Goal: Use online tool/utility: Utilize a website feature to perform a specific function

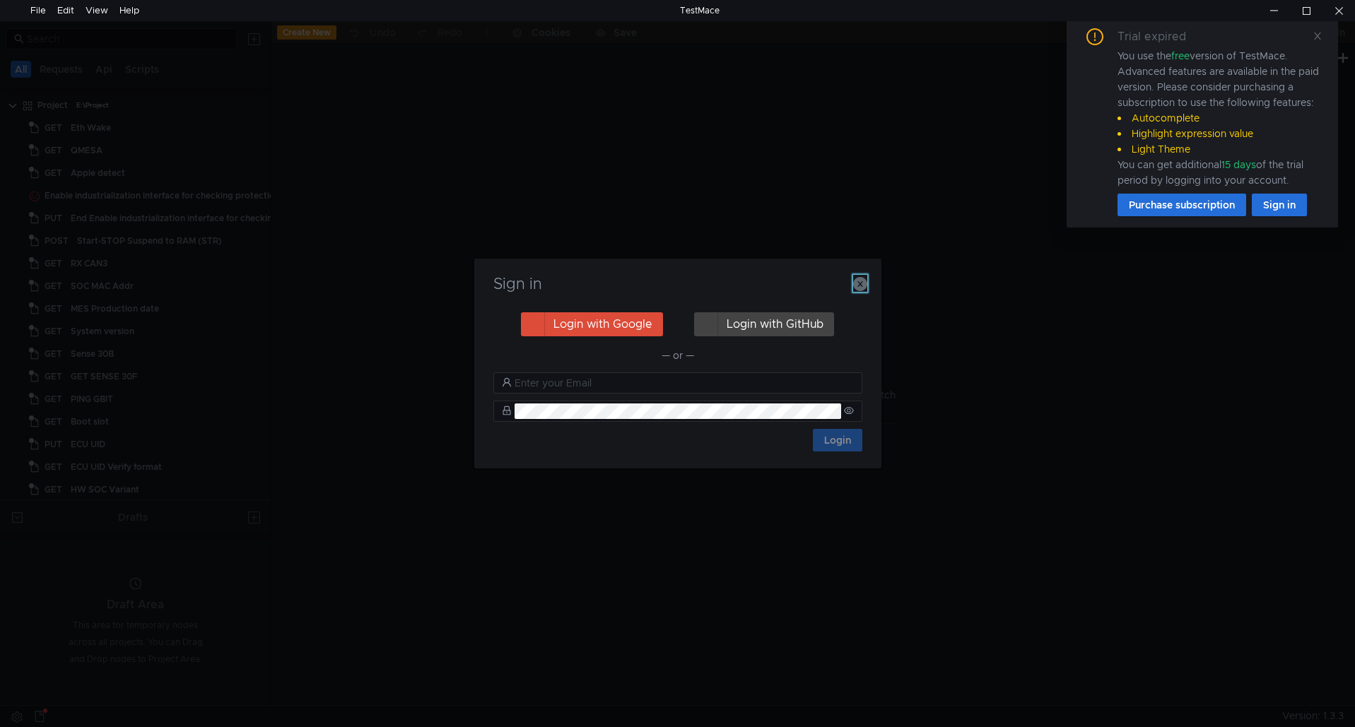
click at [861, 279] on icon "button" at bounding box center [860, 284] width 14 height 14
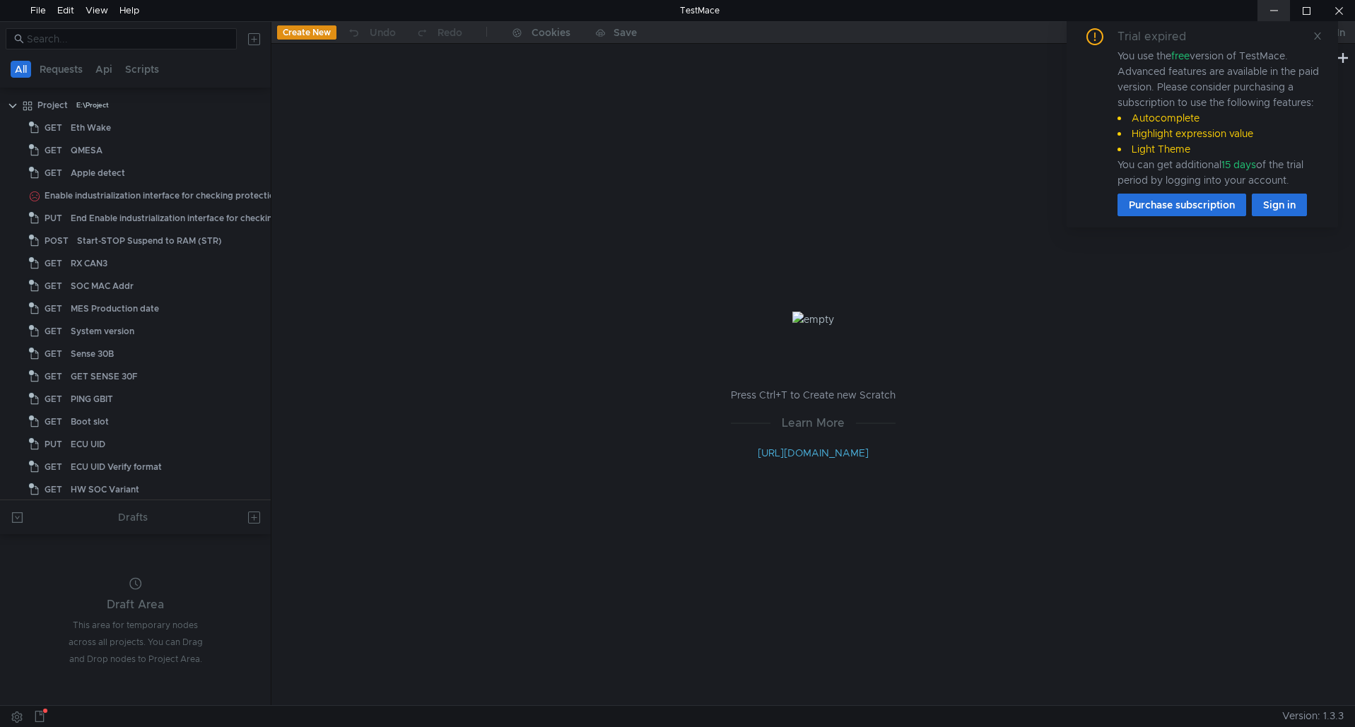
click at [1271, 5] on div at bounding box center [1273, 10] width 33 height 21
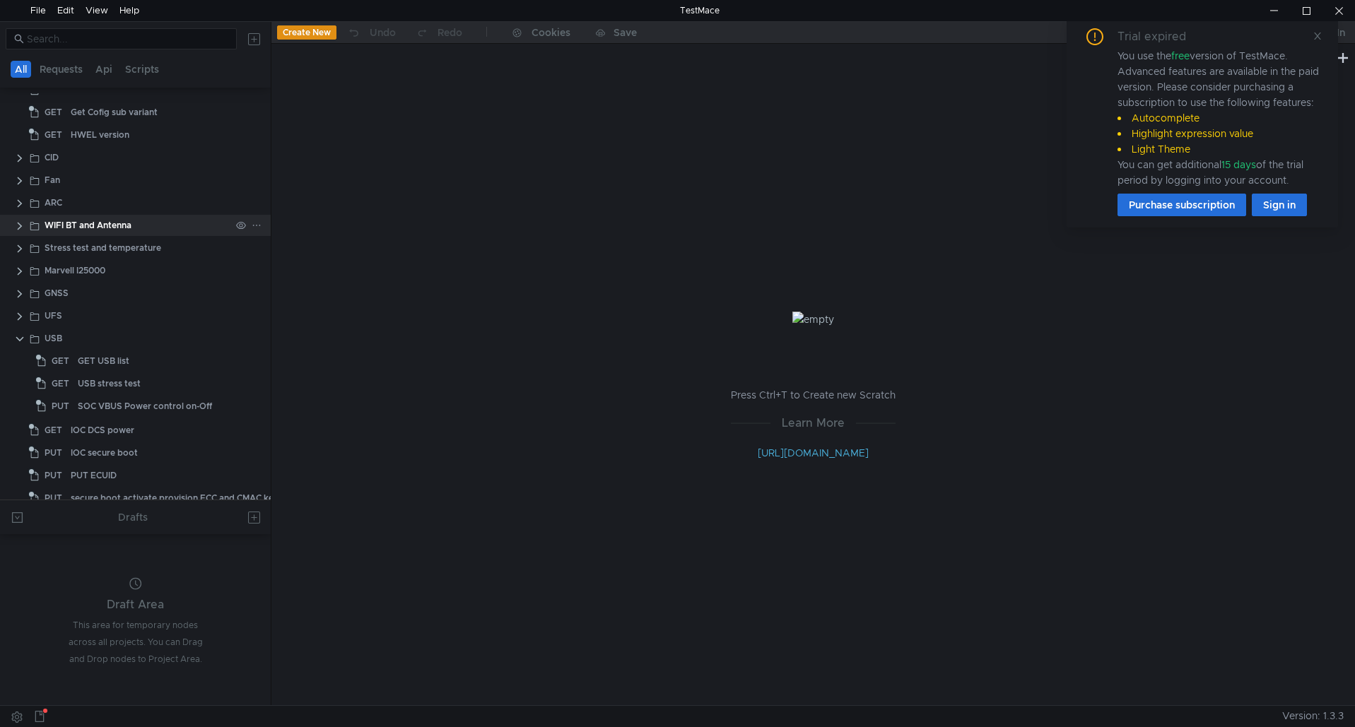
click at [22, 224] on clr-icon at bounding box center [19, 225] width 11 height 11
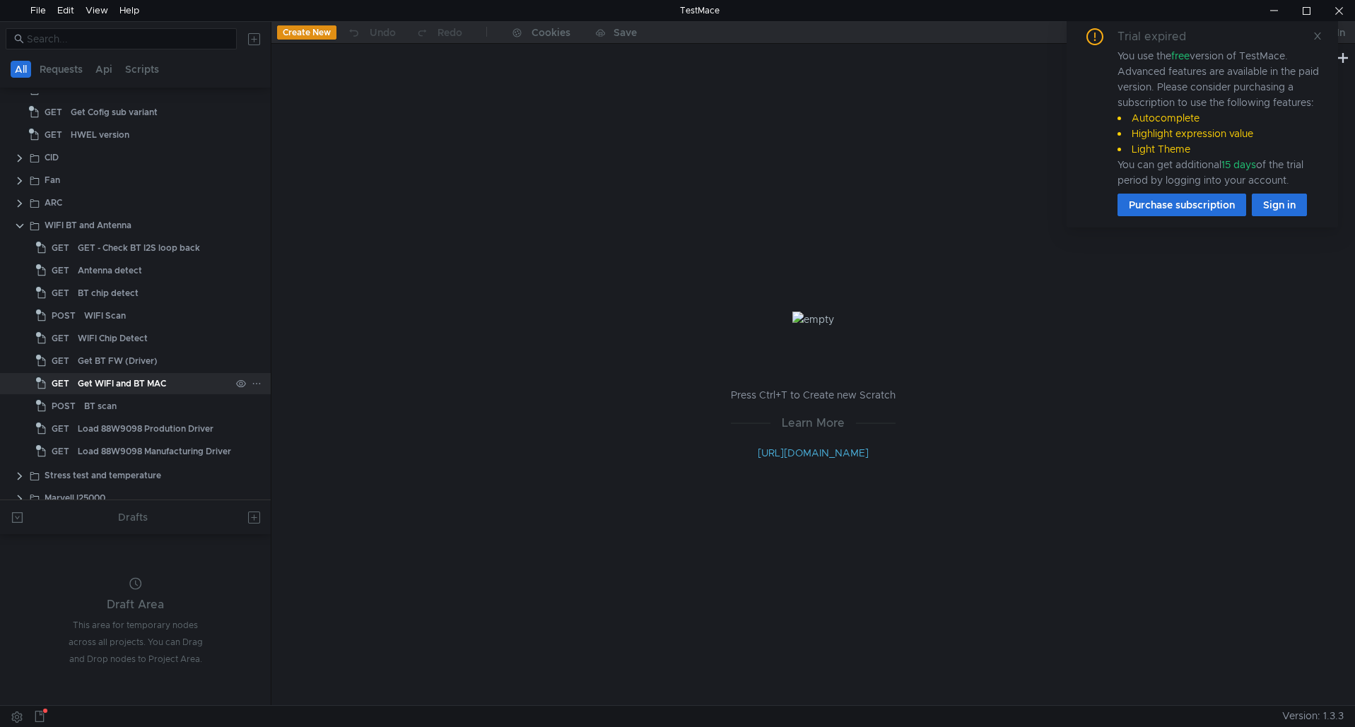
click at [90, 376] on div "Get WIFI and BT MAC" at bounding box center [122, 383] width 88 height 21
click at [139, 381] on div "Get WIFI and BT MAC" at bounding box center [122, 383] width 88 height 21
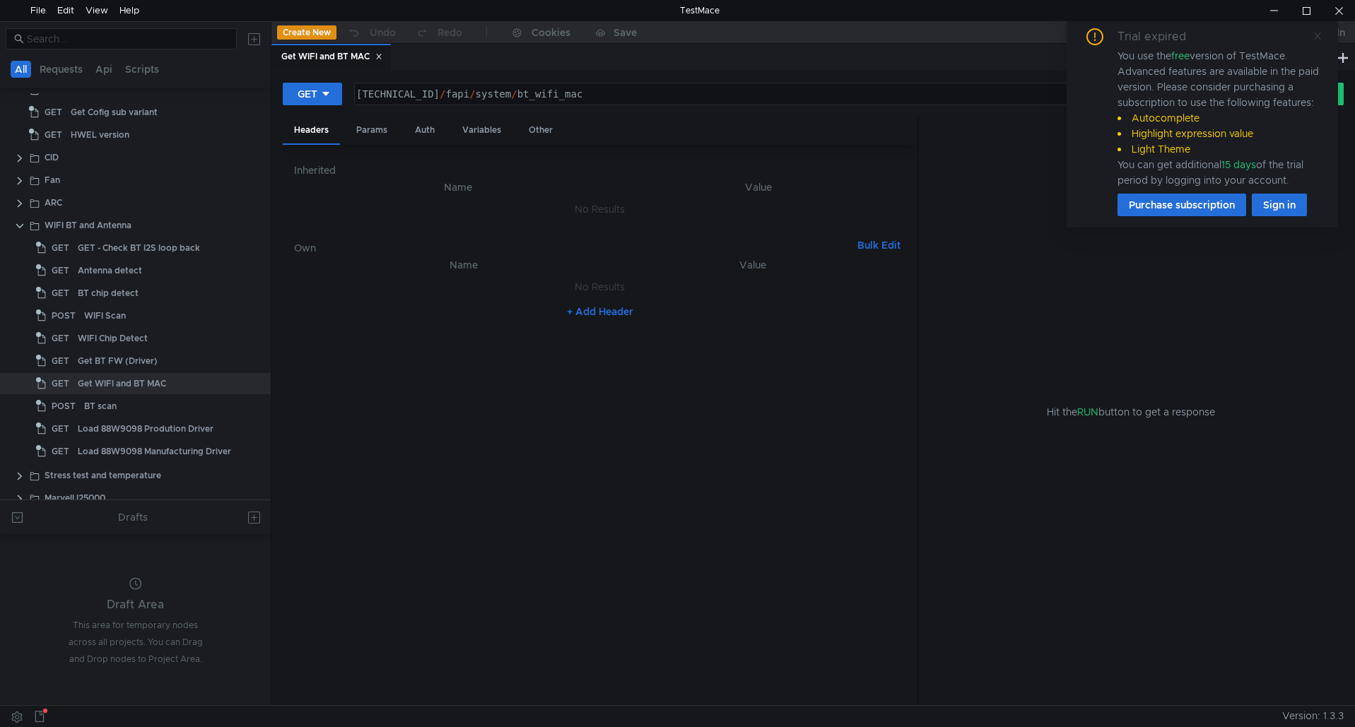
click at [1316, 37] on icon at bounding box center [1317, 36] width 7 height 7
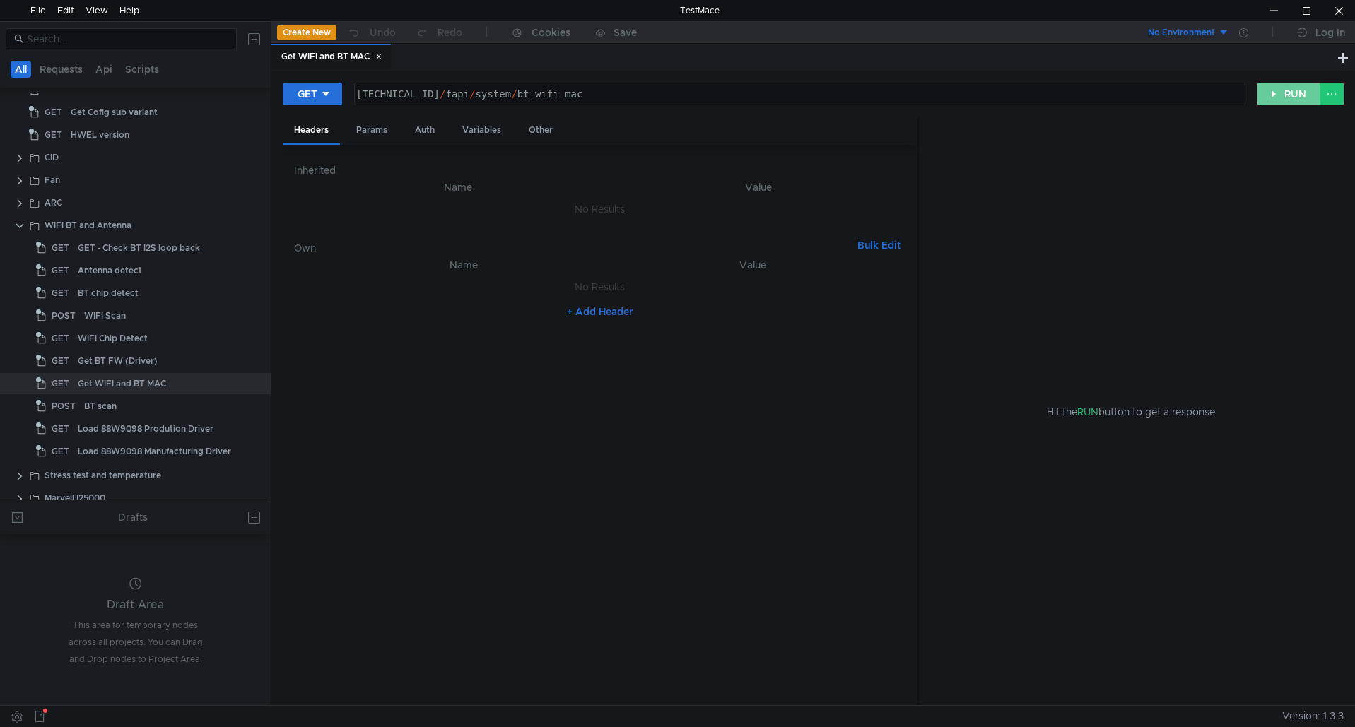
click at [1298, 86] on button "RUN" at bounding box center [1288, 94] width 63 height 23
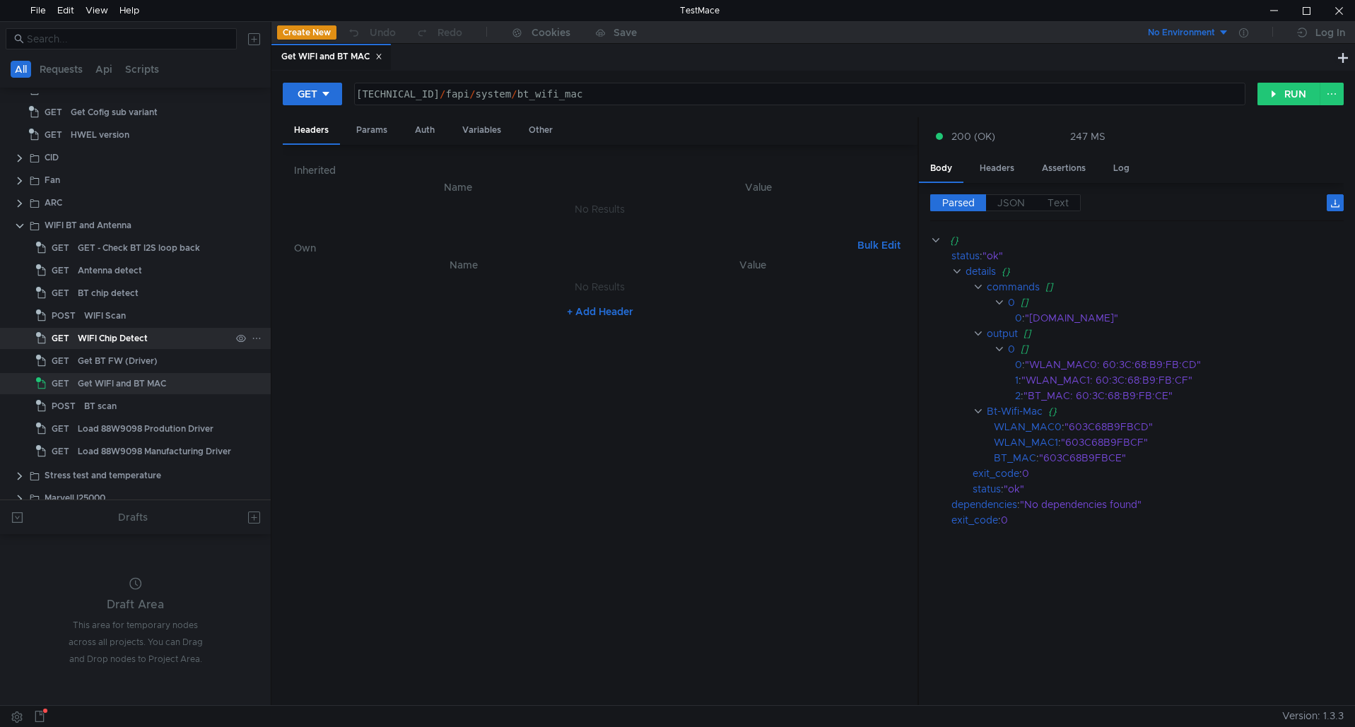
click at [119, 335] on div "WIFI Chip Detect" at bounding box center [113, 338] width 70 height 21
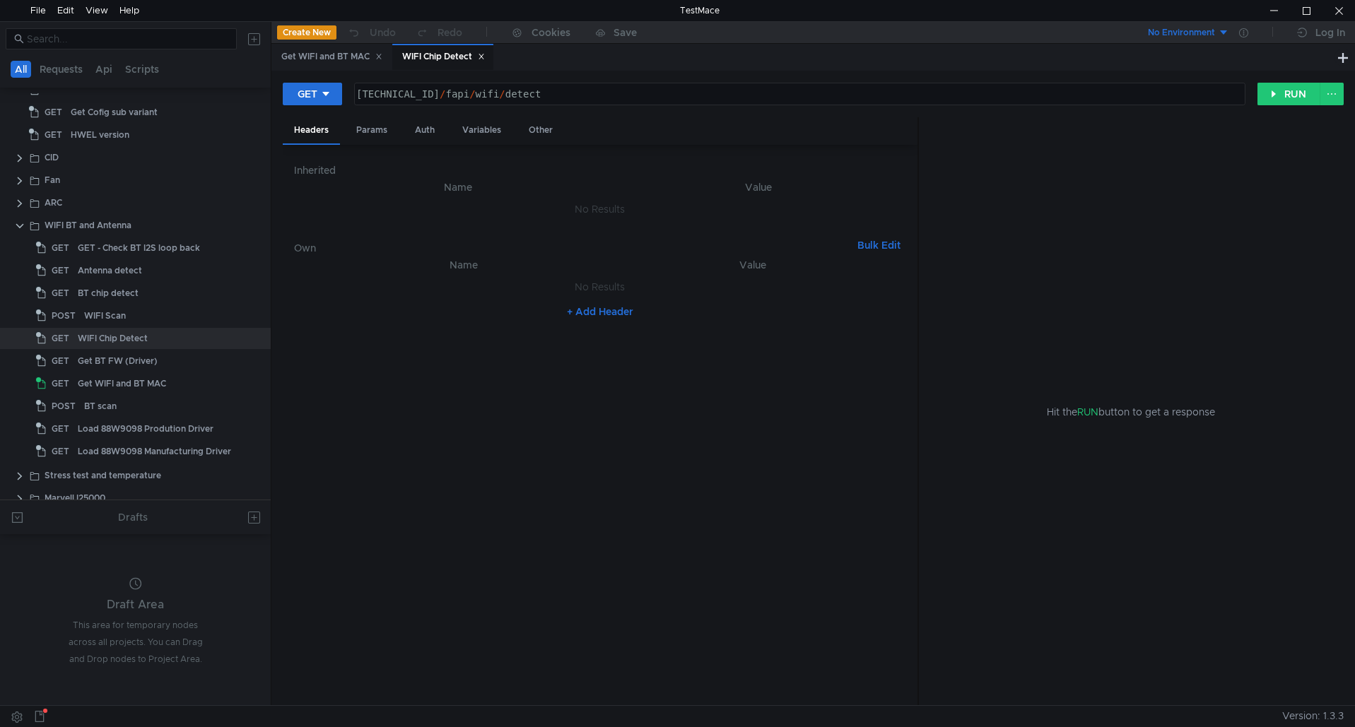
click at [454, 48] on div "WIFI Chip Detect" at bounding box center [442, 57] width 101 height 27
click at [1308, 95] on button "RUN" at bounding box center [1288, 94] width 63 height 23
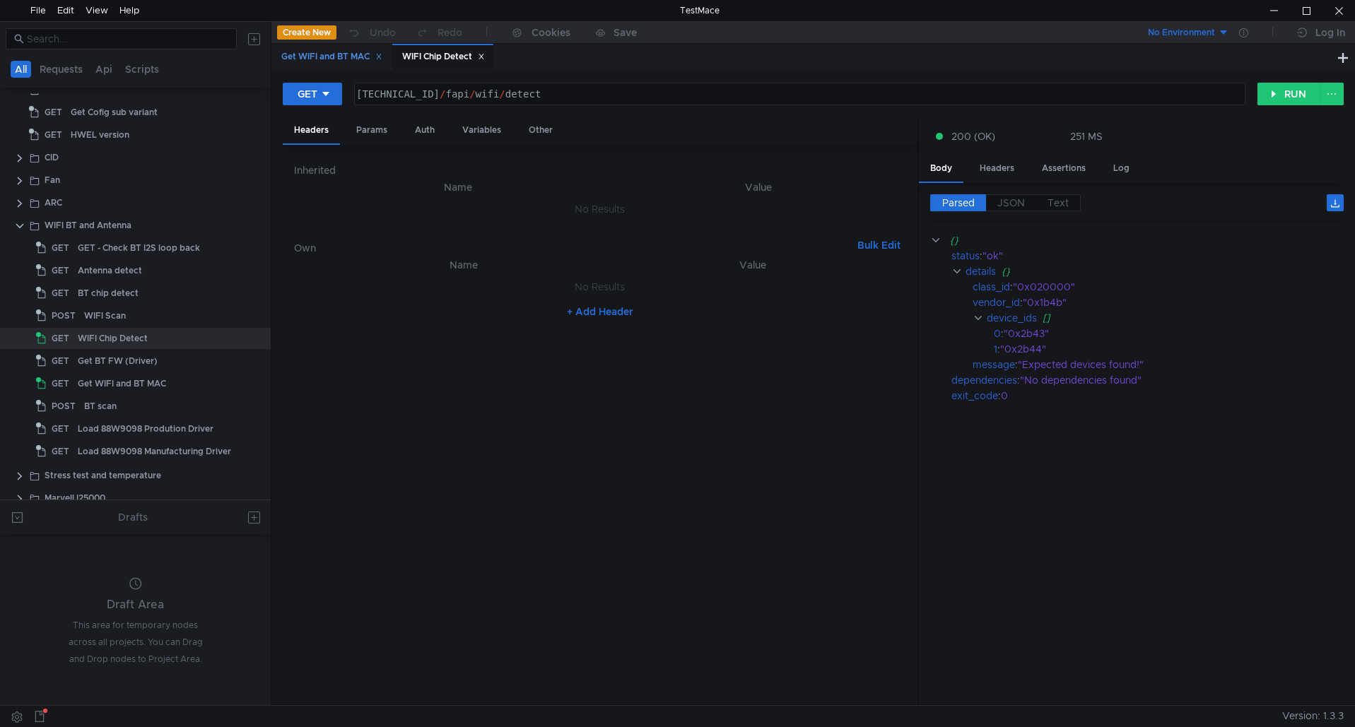
click at [341, 52] on div "Get WIFI and BT MAC" at bounding box center [331, 56] width 101 height 15
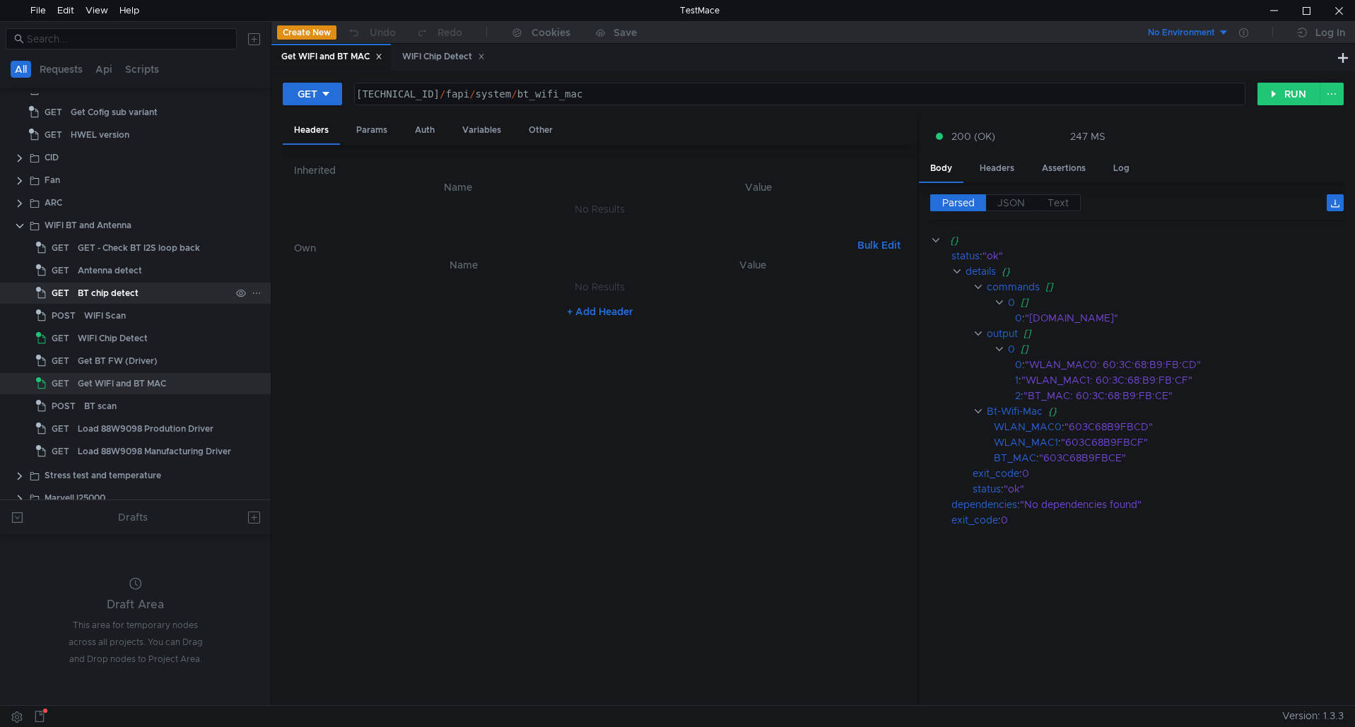
scroll to position [495, 0]
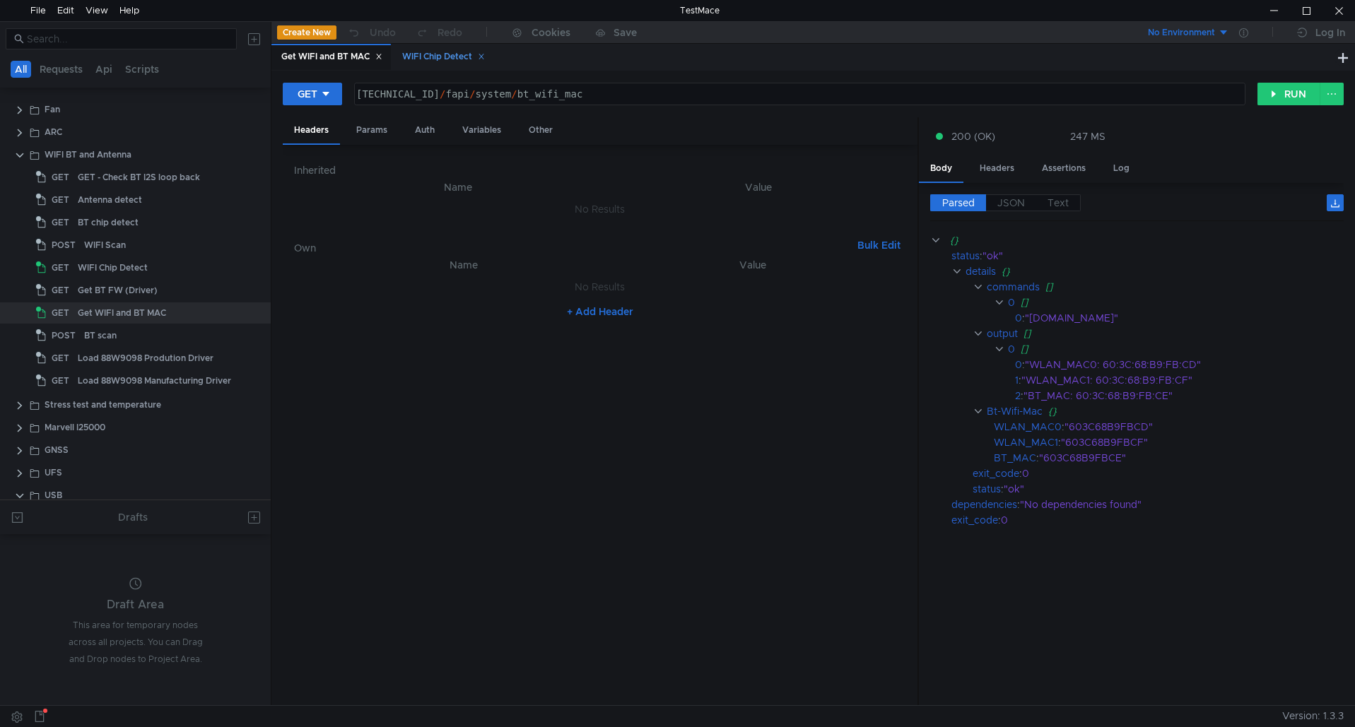
click at [412, 49] on div "WIFI Chip Detect" at bounding box center [443, 56] width 83 height 15
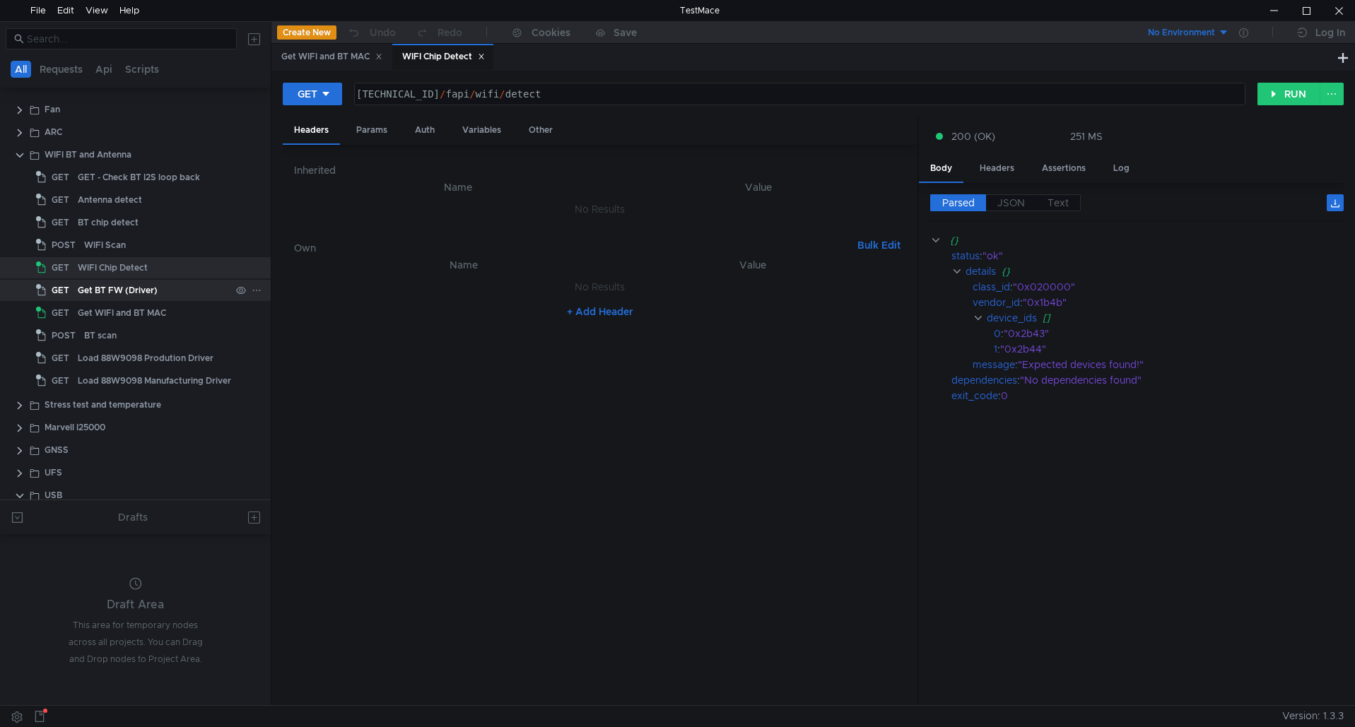
click at [131, 286] on div "Get BT FW (Driver)" at bounding box center [118, 290] width 80 height 21
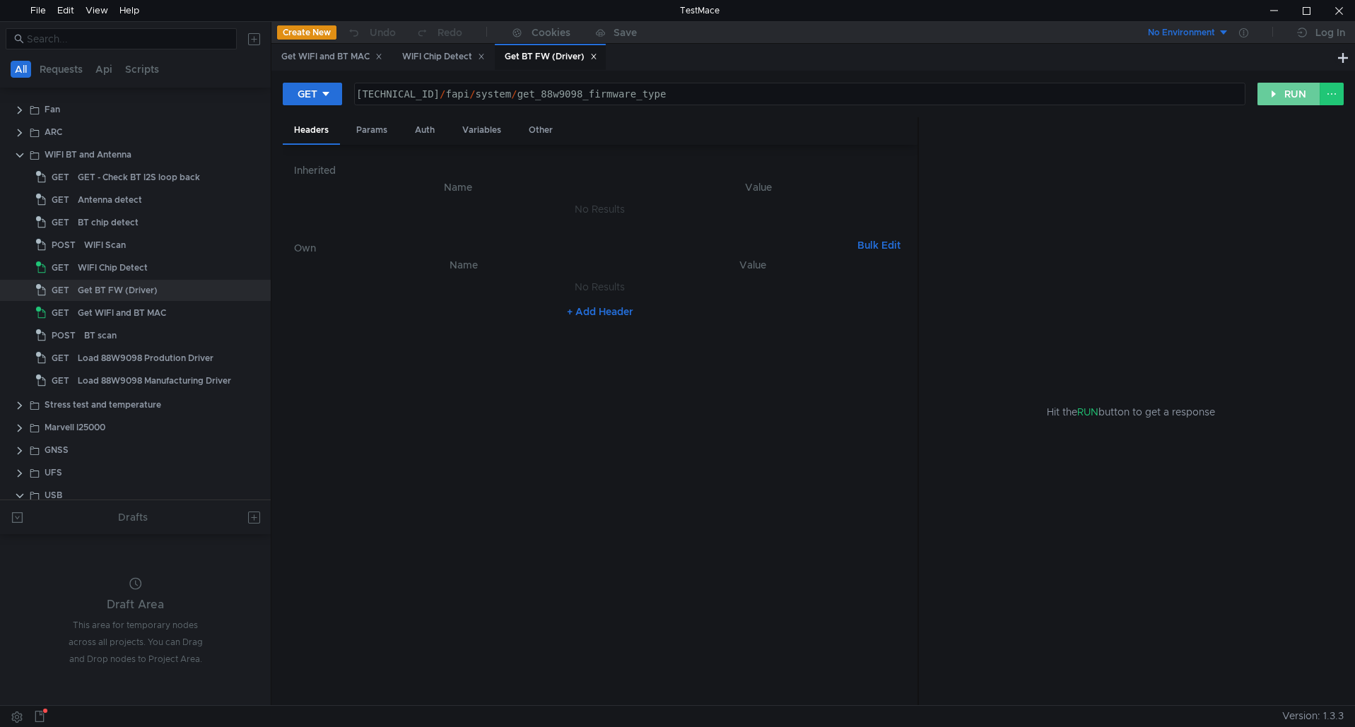
click at [1292, 89] on button "RUN" at bounding box center [1288, 94] width 63 height 23
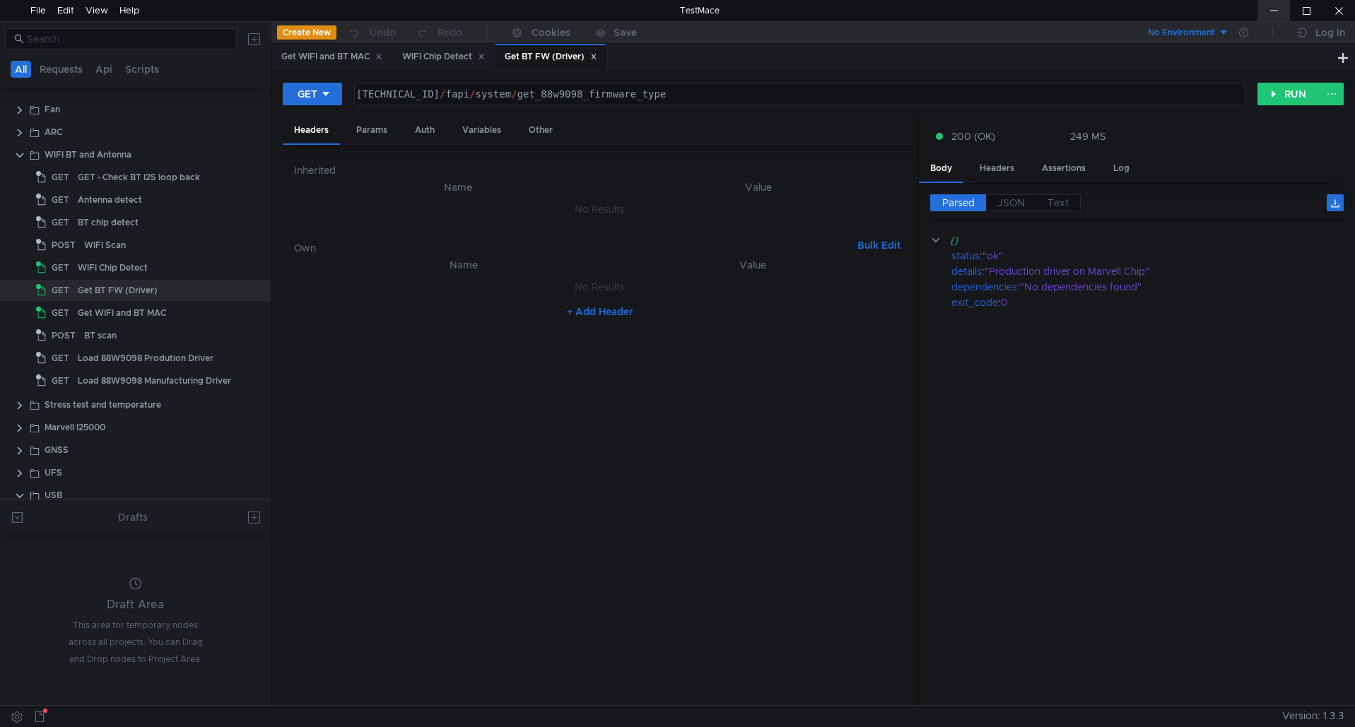
click at [1275, 5] on div at bounding box center [1273, 10] width 33 height 21
